Goal: Information Seeking & Learning: Learn about a topic

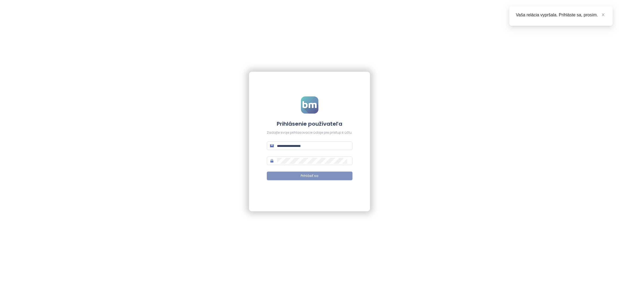
type input "**********"
click at [305, 175] on span "Prihlásiť sa" at bounding box center [310, 176] width 18 height 5
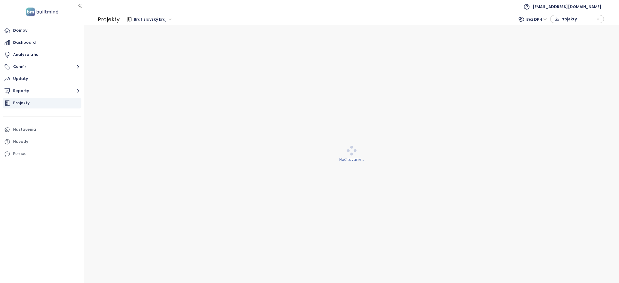
click at [22, 102] on div "Projekty" at bounding box center [21, 103] width 16 height 7
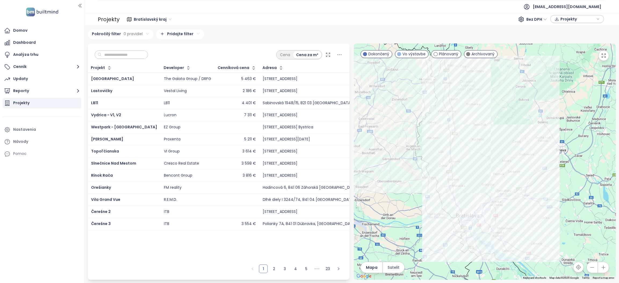
click at [128, 56] on input "text" at bounding box center [124, 55] width 44 height 8
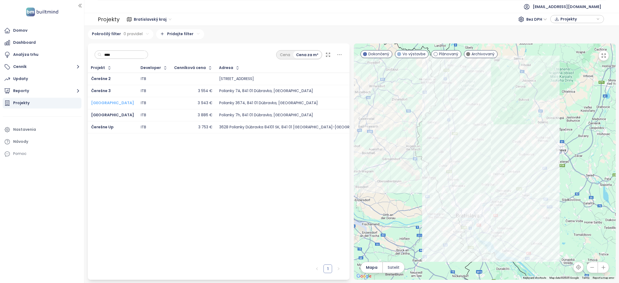
type input "****"
click at [102, 105] on span "Čerešne Plaza View" at bounding box center [112, 102] width 43 height 5
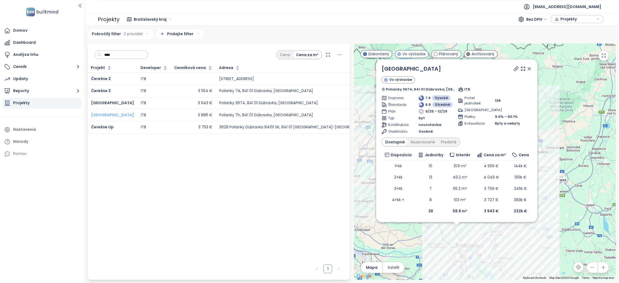
click at [99, 116] on span "Čerešne Plaza" at bounding box center [112, 114] width 43 height 5
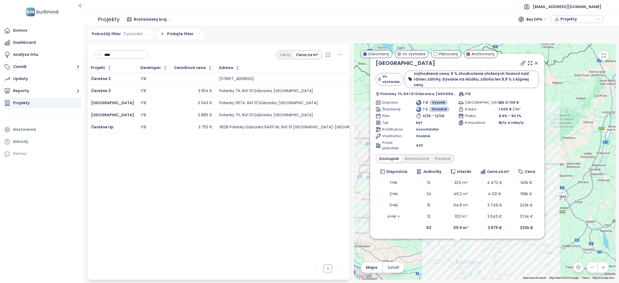
click at [114, 106] on div "Čerešne Plaza View" at bounding box center [112, 103] width 43 height 6
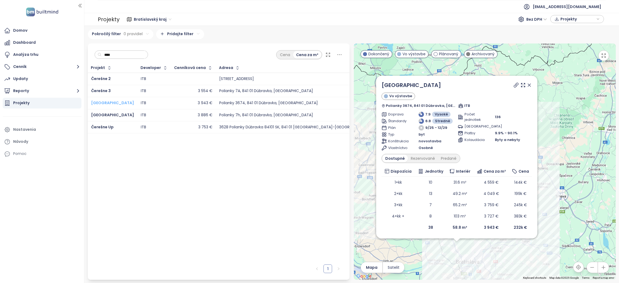
click at [112, 104] on span "[GEOGRAPHIC_DATA]" at bounding box center [112, 102] width 43 height 5
click at [110, 114] on span "Čerešne Plaza" at bounding box center [112, 114] width 43 height 5
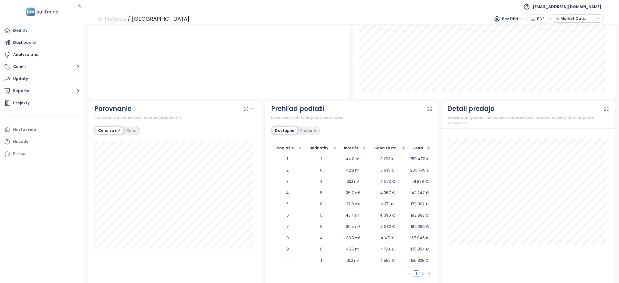
scroll to position [418, 0]
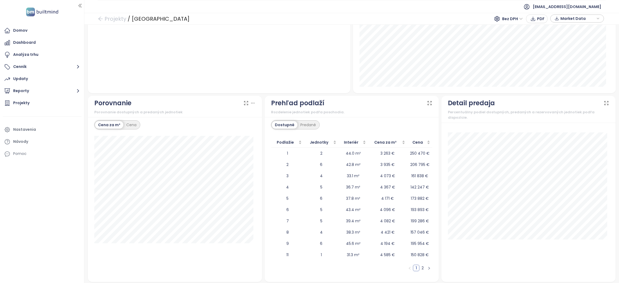
click at [420, 268] on link "2" at bounding box center [423, 268] width 6 height 6
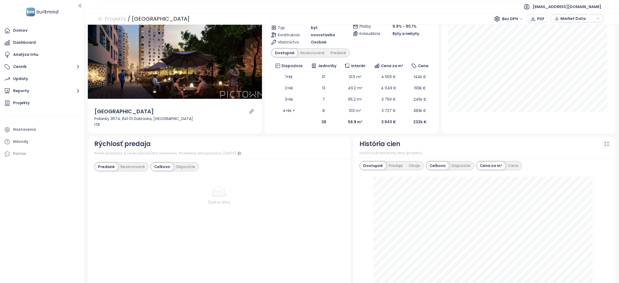
scroll to position [0, 0]
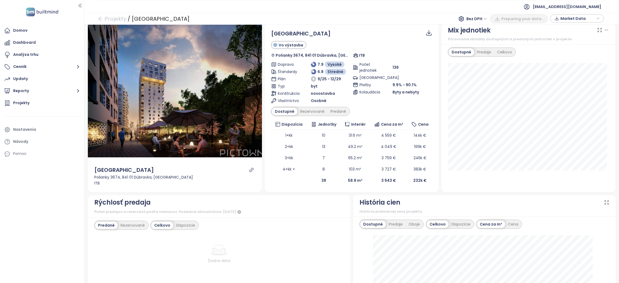
scroll to position [5, 0]
click at [309, 109] on div "Rezervované" at bounding box center [312, 112] width 30 height 8
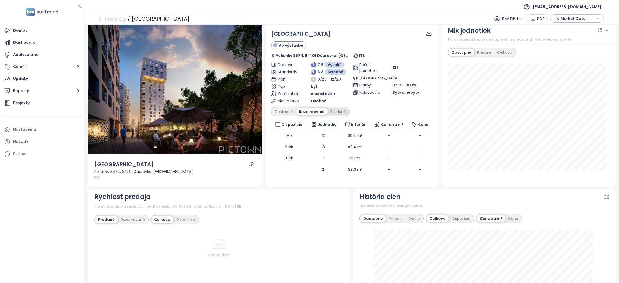
click at [337, 114] on div "Predané" at bounding box center [338, 112] width 21 height 8
click at [278, 114] on div "Dostupné" at bounding box center [284, 112] width 24 height 8
